Goal: Obtain resource: Obtain resource

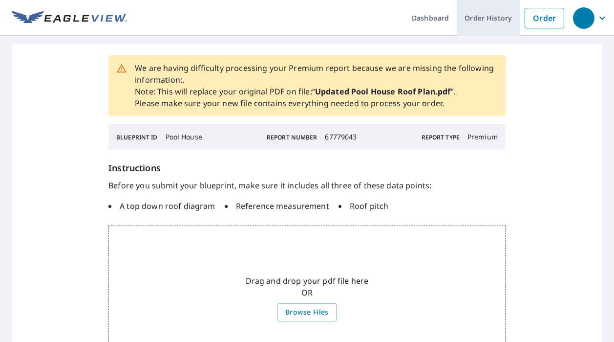
click at [491, 16] on link "Order History" at bounding box center [488, 18] width 63 height 36
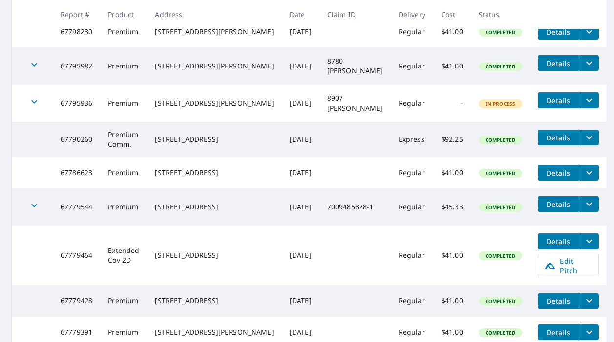
scroll to position [322, 0]
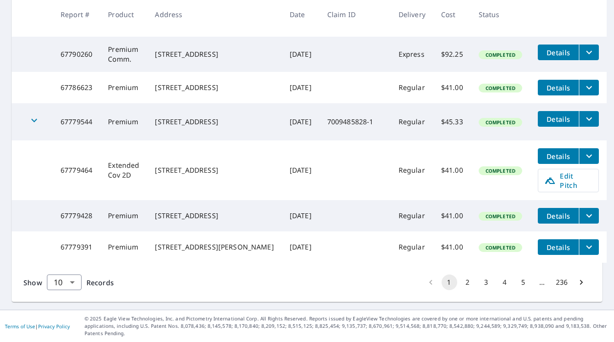
click at [470, 290] on button "2" at bounding box center [468, 282] width 16 height 16
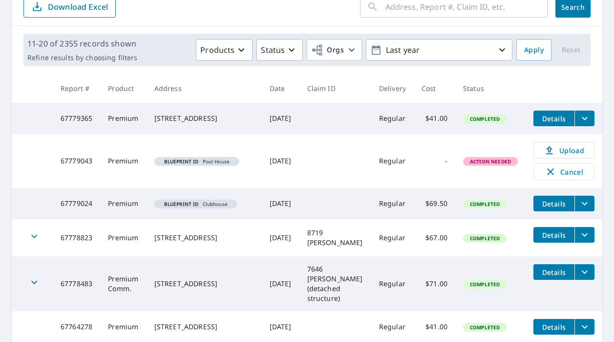
scroll to position [126, 0]
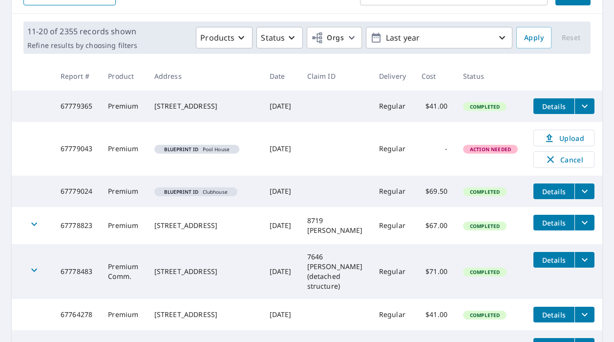
click at [188, 152] on em "Blueprint ID" at bounding box center [181, 149] width 35 height 5
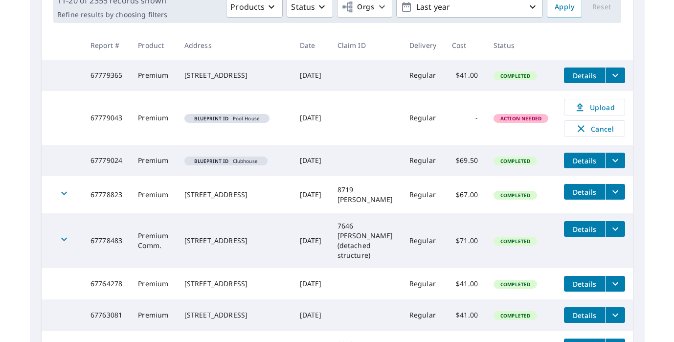
scroll to position [169, 0]
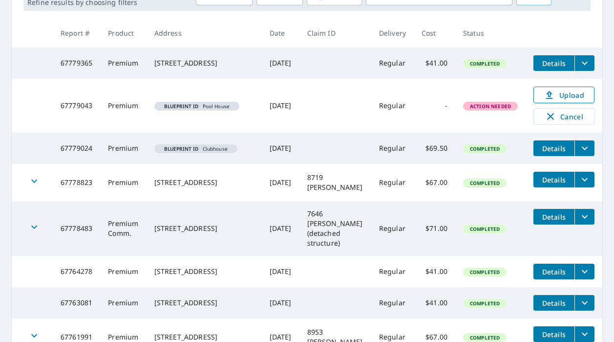
click at [557, 101] on span "Upload" at bounding box center [564, 95] width 48 height 12
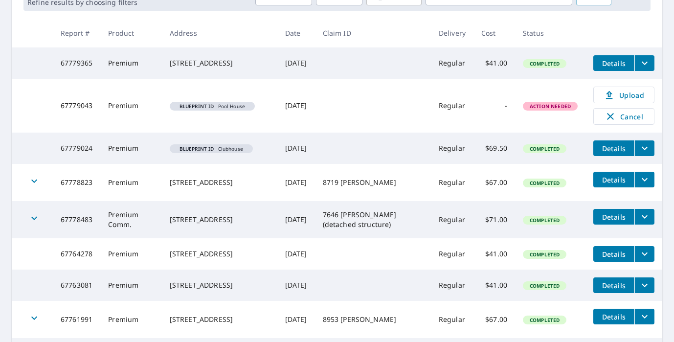
scroll to position [0, 0]
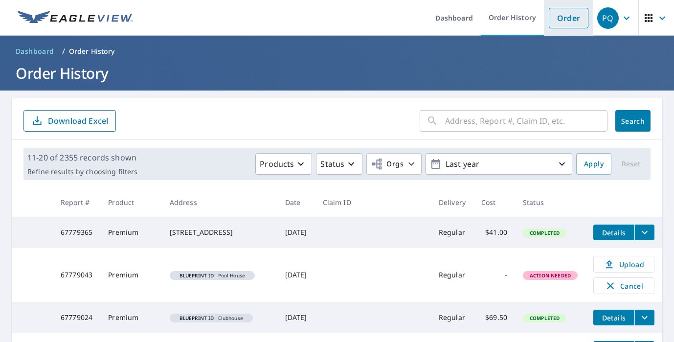
click at [577, 13] on link "Order" at bounding box center [568, 18] width 40 height 21
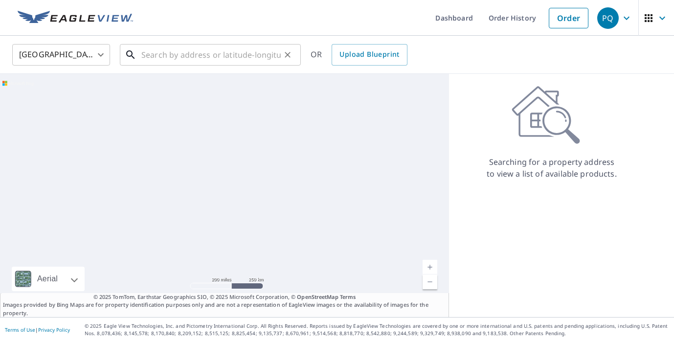
click at [181, 53] on input "text" at bounding box center [210, 54] width 139 height 27
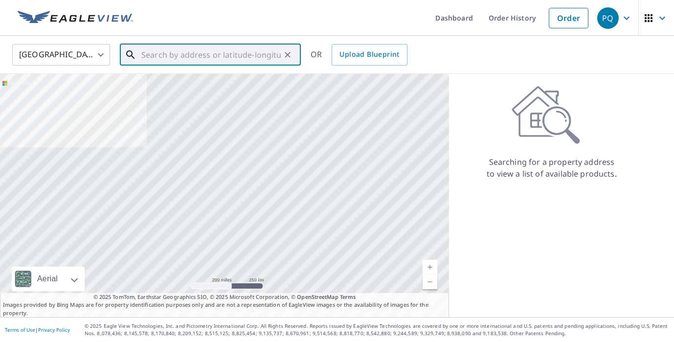
paste input "8239 S [PERSON_NAME]"
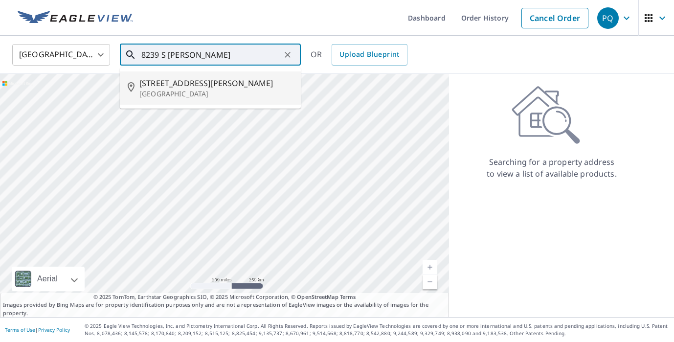
click at [166, 95] on p "[GEOGRAPHIC_DATA]" at bounding box center [215, 94] width 153 height 10
type input "[STREET_ADDRESS][PERSON_NAME]"
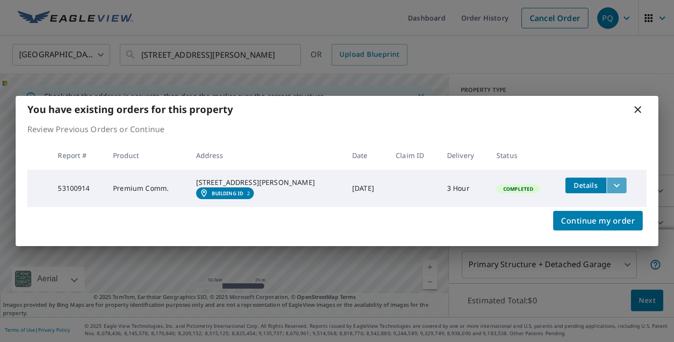
click at [611, 182] on icon "filesDropdownBtn-53100914" at bounding box center [617, 185] width 12 height 12
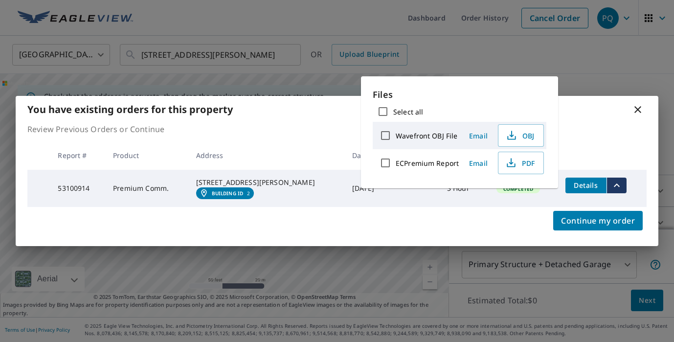
click at [611, 182] on icon "filesDropdownBtn-53100914" at bounding box center [617, 185] width 12 height 12
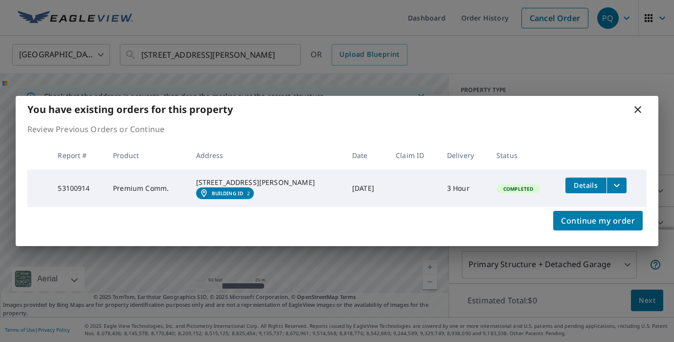
click at [223, 199] on link "Building ID 2" at bounding box center [225, 193] width 58 height 12
click at [611, 181] on icon "filesDropdownBtn-53100914" at bounding box center [617, 185] width 12 height 12
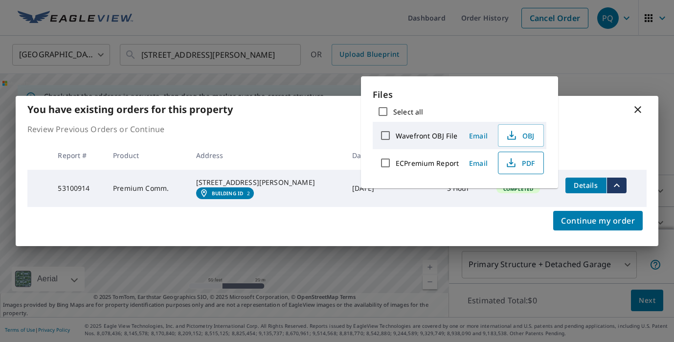
click at [533, 166] on span "PDF" at bounding box center [519, 163] width 31 height 12
click at [155, 58] on div "You have existing orders for this property Review Previous Orders or Continue R…" at bounding box center [337, 171] width 674 height 342
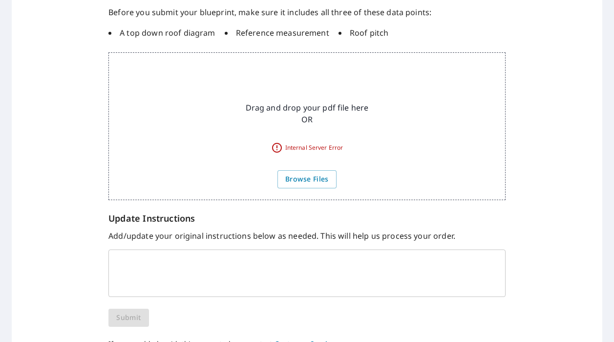
scroll to position [190, 0]
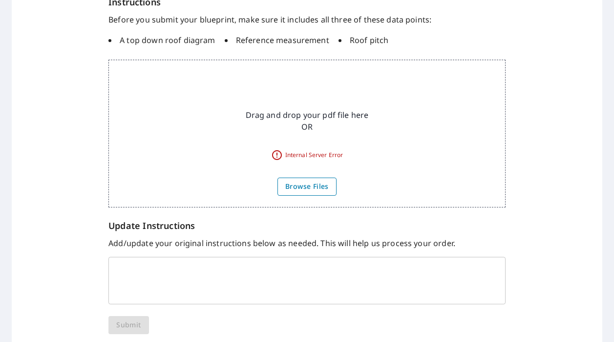
click at [299, 189] on span "Browse Files" at bounding box center [307, 186] width 44 height 12
click at [0, 0] on input "Browse Files" at bounding box center [0, 0] width 0 height 0
click at [303, 188] on span "Browse Files" at bounding box center [307, 186] width 44 height 12
click at [0, 0] on input "Browse Files" at bounding box center [0, 0] width 0 height 0
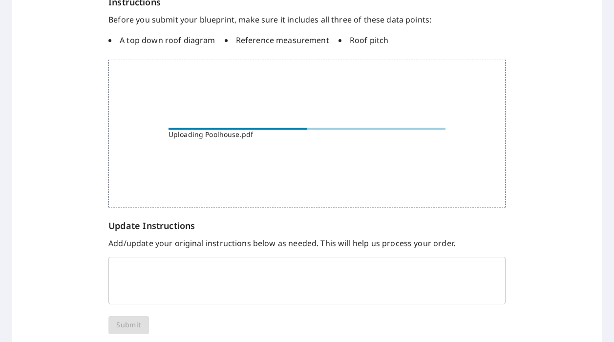
scroll to position [191, 0]
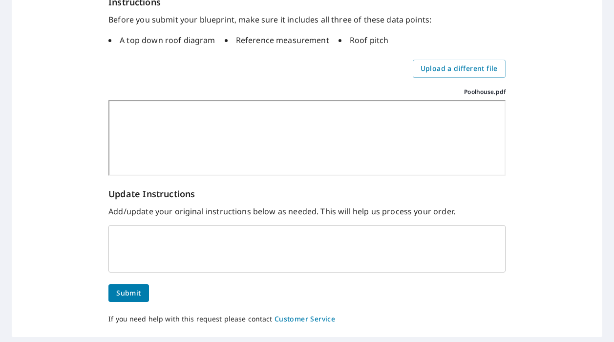
click at [131, 291] on span "Submit" at bounding box center [128, 293] width 24 height 12
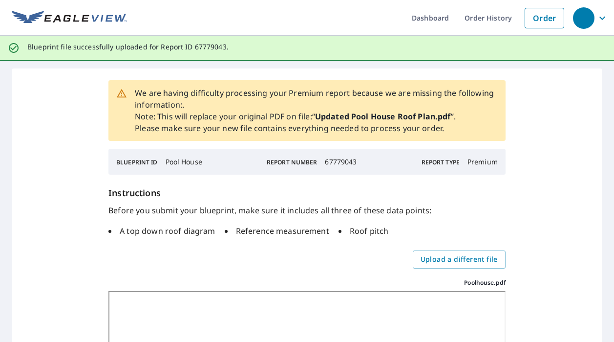
scroll to position [0, 0]
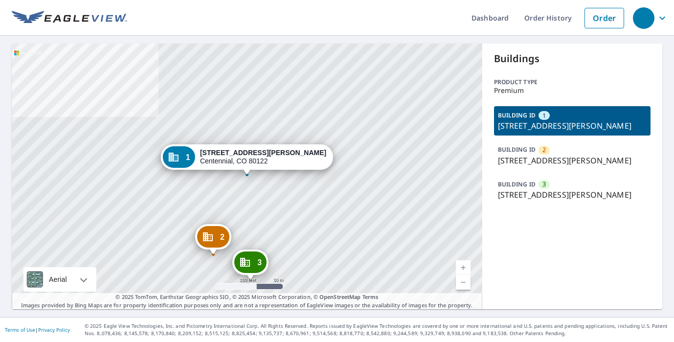
click at [543, 152] on span "2" at bounding box center [543, 149] width 3 height 9
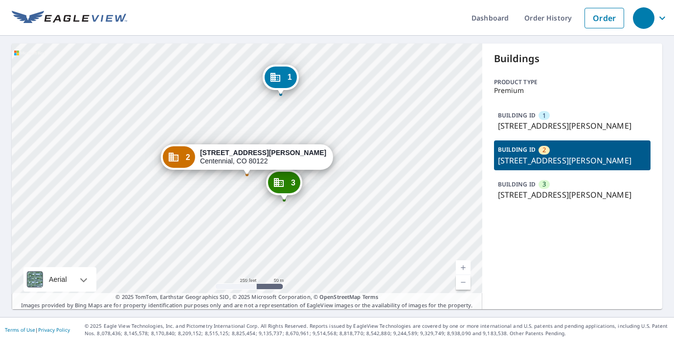
click at [178, 159] on icon "Dropped pin, building 2, Commercial property, 8247 S Holly St Centennial, CO 80…" at bounding box center [174, 157] width 10 height 9
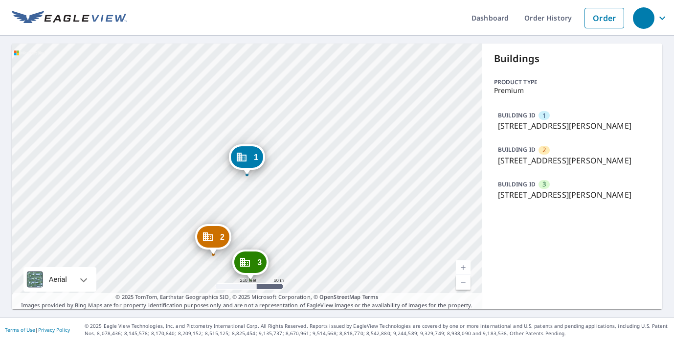
click at [543, 153] on span "2" at bounding box center [543, 149] width 3 height 9
